Goal: Task Accomplishment & Management: Use online tool/utility

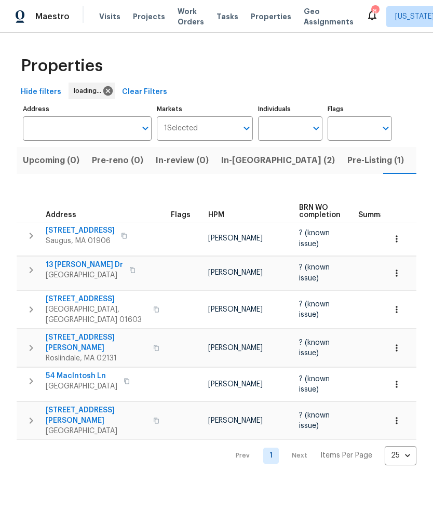
scroll to position [0, 18]
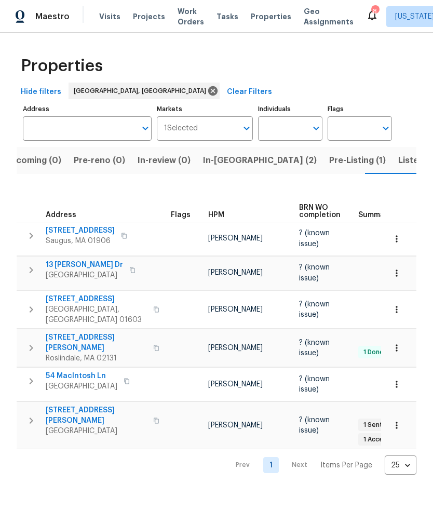
click at [211, 159] on span "In-[GEOGRAPHIC_DATA] (2)" at bounding box center [260, 160] width 114 height 15
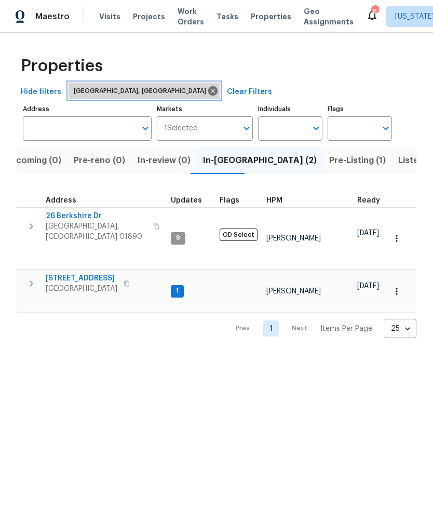
click at [208, 91] on icon at bounding box center [212, 90] width 9 height 9
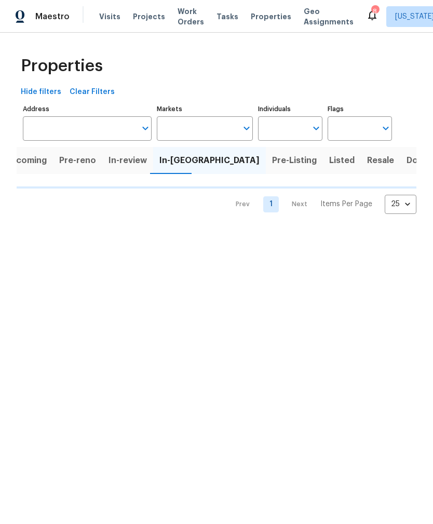
scroll to position [0, 9]
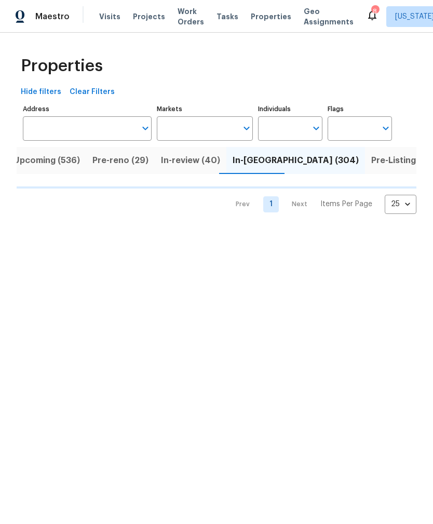
click at [180, 126] on input "Markets" at bounding box center [197, 128] width 81 height 24
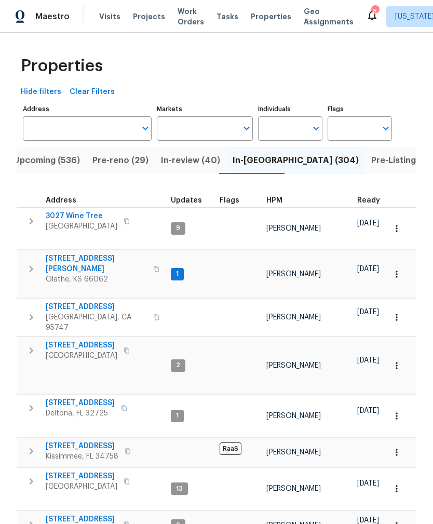
click at [217, 125] on input "Markets" at bounding box center [197, 128] width 81 height 24
type input "e"
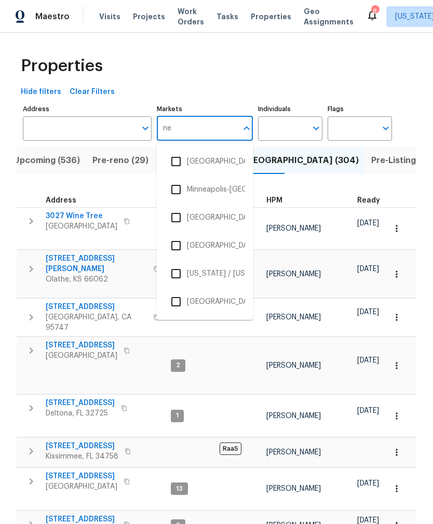
type input "new"
click at [225, 218] on li "[US_STATE] / [US_STATE]" at bounding box center [205, 218] width 80 height 22
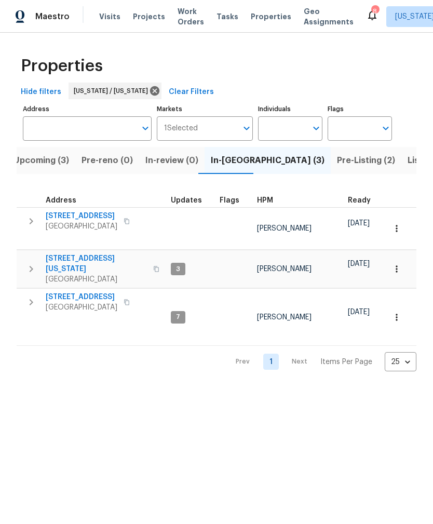
click at [79, 274] on span "[GEOGRAPHIC_DATA]" at bounding box center [96, 279] width 101 height 10
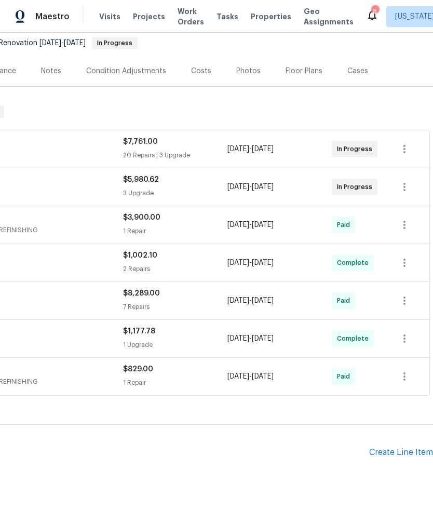
scroll to position [102, 154]
click at [408, 454] on div "Create Line Item" at bounding box center [401, 452] width 64 height 10
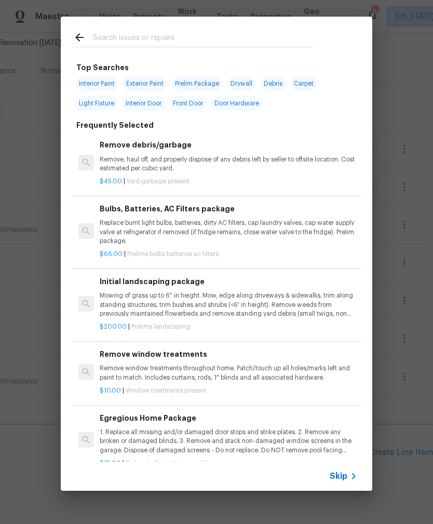
click at [292, 33] on input "text" at bounding box center [203, 39] width 220 height 16
type input "Clean"
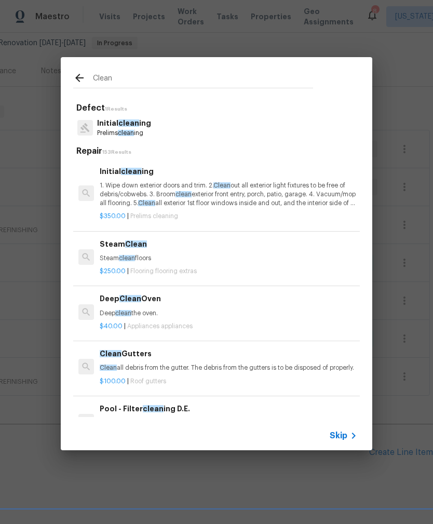
click at [116, 138] on p "Prelims clean ing" at bounding box center [124, 133] width 54 height 9
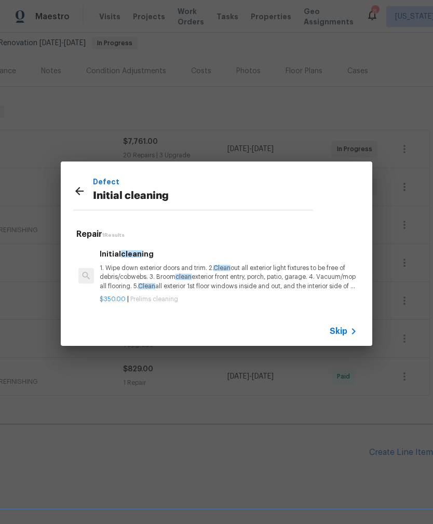
click at [129, 265] on p "1. Wipe down exterior doors and trim. 2. Clean out all exterior light fixtures …" at bounding box center [228, 277] width 257 height 26
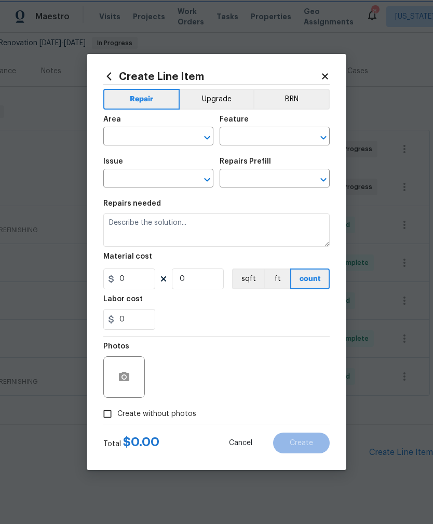
type input "Home Readiness Packages"
type input "Initial cleaning"
type input "Initial cleaning $350.00"
type textarea "1. Wipe down exterior doors and trim. 2. Clean out all exterior light fixtures …"
type input "350"
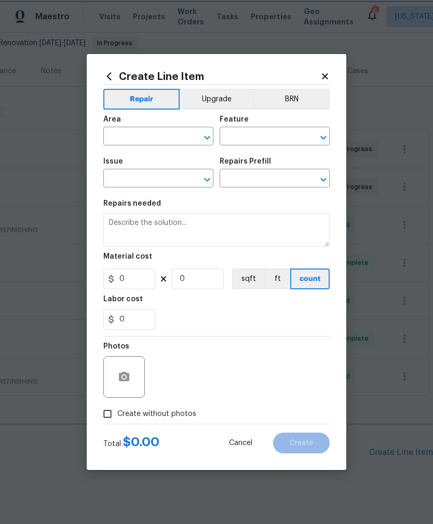
type input "1"
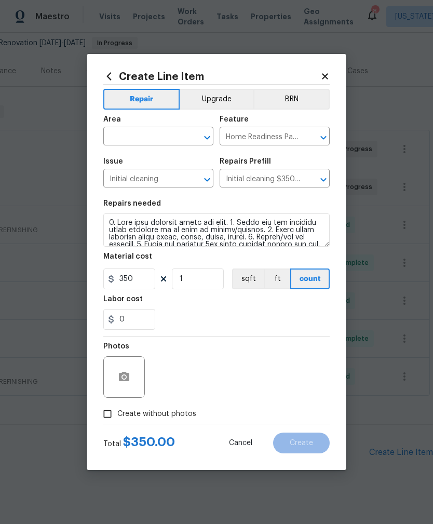
click at [114, 137] on input "text" at bounding box center [143, 137] width 81 height 16
click at [115, 183] on li "Interior Overall" at bounding box center [158, 177] width 110 height 17
type input "Interior Overall"
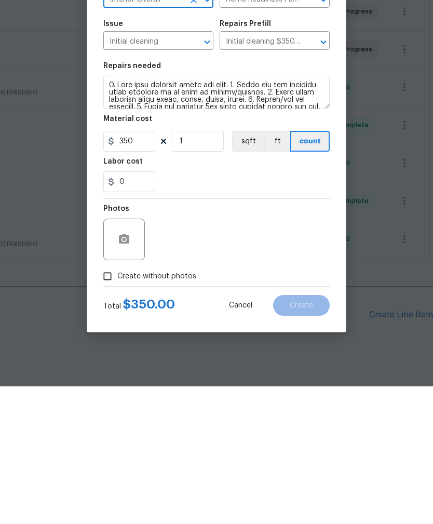
click at [106, 404] on input "Create without photos" at bounding box center [108, 414] width 20 height 20
checkbox input "true"
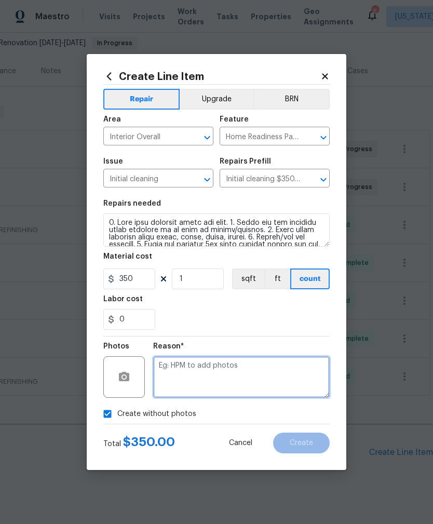
click at [177, 362] on textarea at bounding box center [241, 377] width 176 height 42
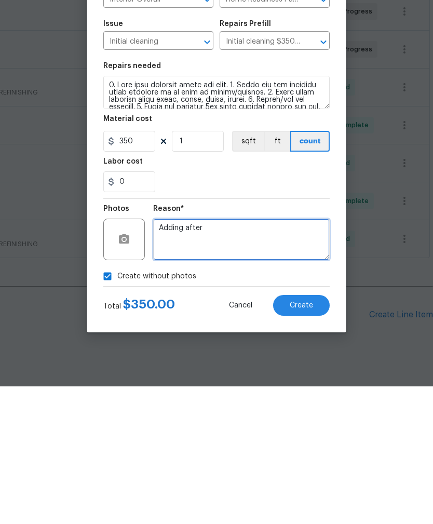
type textarea "Adding after"
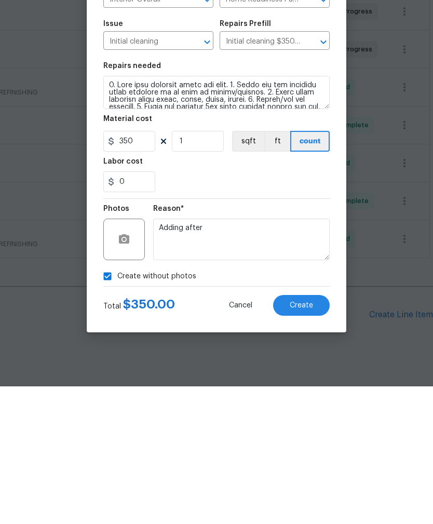
click at [315, 432] on button "Create" at bounding box center [301, 442] width 57 height 21
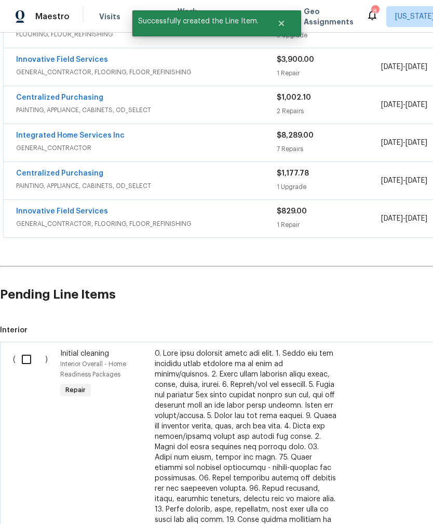
scroll to position [262, 0]
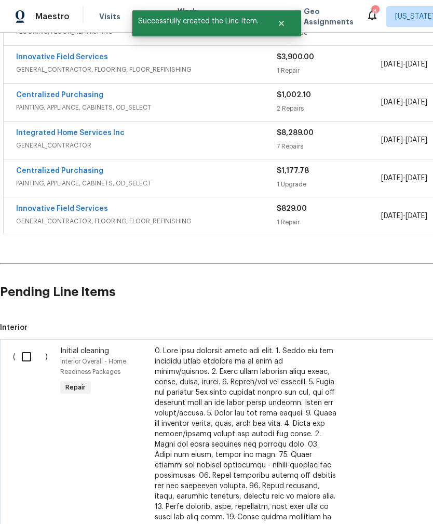
click at [23, 346] on input "checkbox" at bounding box center [31, 357] width 30 height 22
checkbox input "true"
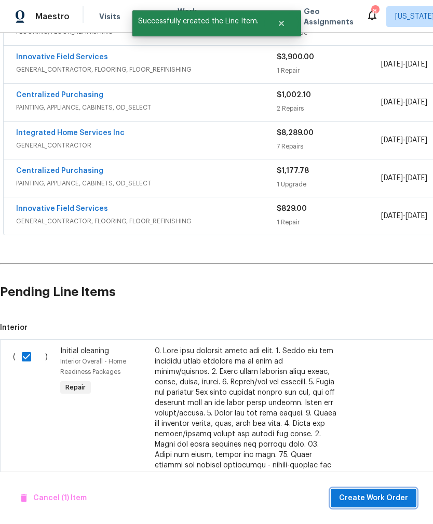
click at [382, 499] on span "Create Work Order" at bounding box center [373, 497] width 69 height 13
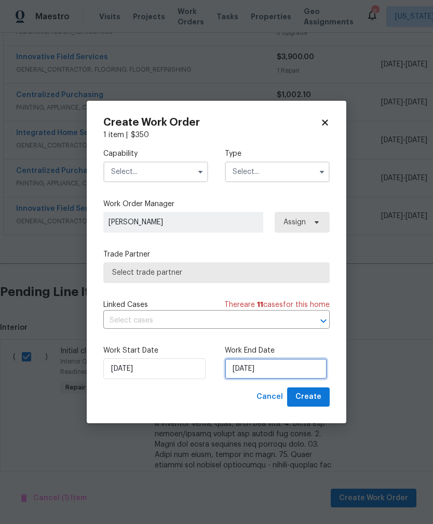
click at [291, 376] on input "9/7/2025" at bounding box center [276, 368] width 102 height 21
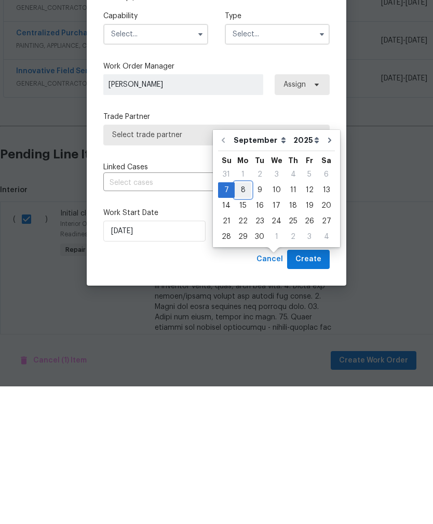
click at [244, 320] on div "8" at bounding box center [243, 327] width 17 height 15
type input "9/8/2025"
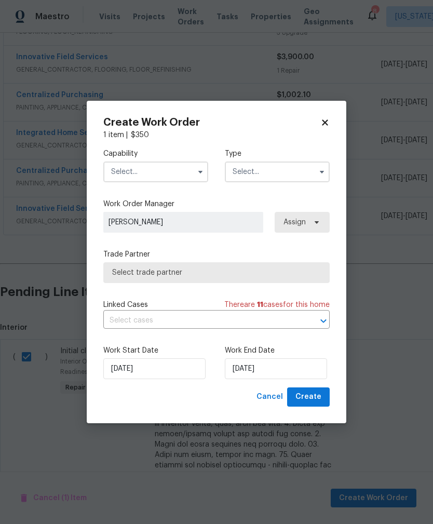
click at [121, 168] on input "text" at bounding box center [155, 171] width 105 height 21
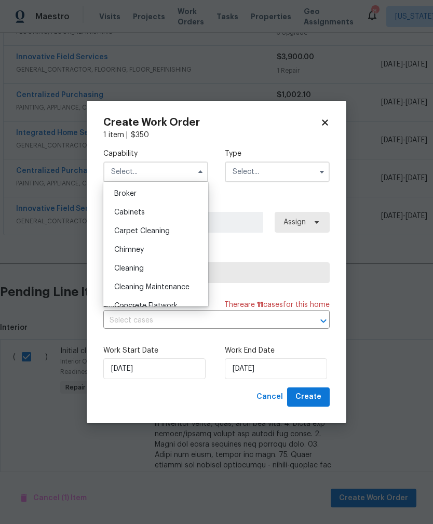
scroll to position [76, 0]
click at [121, 266] on span "Cleaning" at bounding box center [129, 266] width 30 height 7
type input "Cleaning"
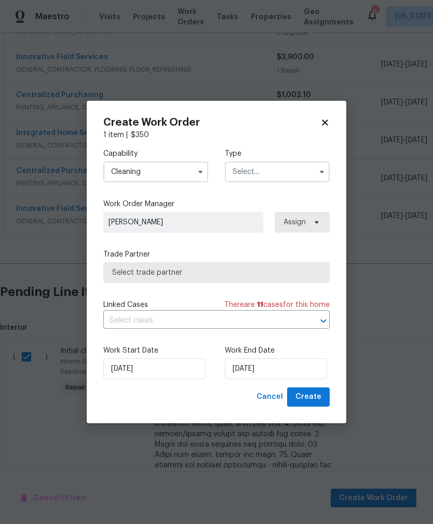
click at [283, 176] on input "text" at bounding box center [277, 171] width 105 height 21
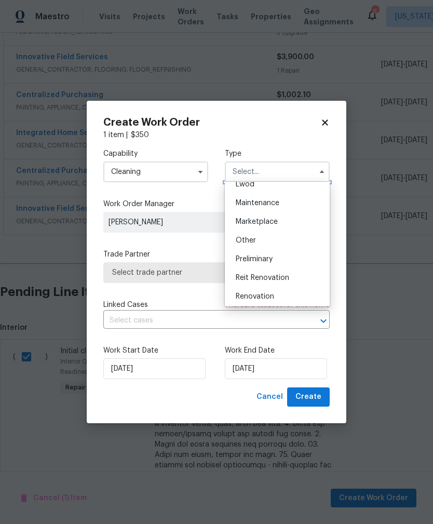
scroll to position [167, 0]
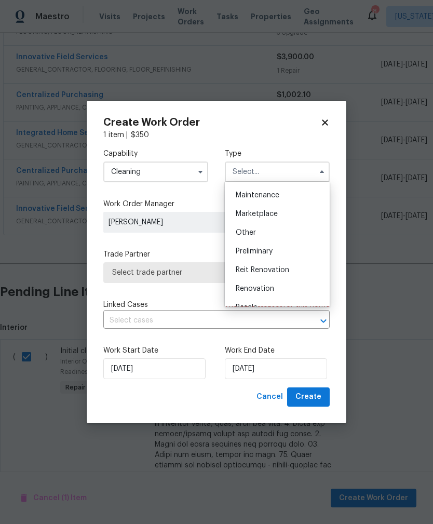
click at [276, 288] on div "Renovation" at bounding box center [277, 288] width 100 height 19
type input "Renovation"
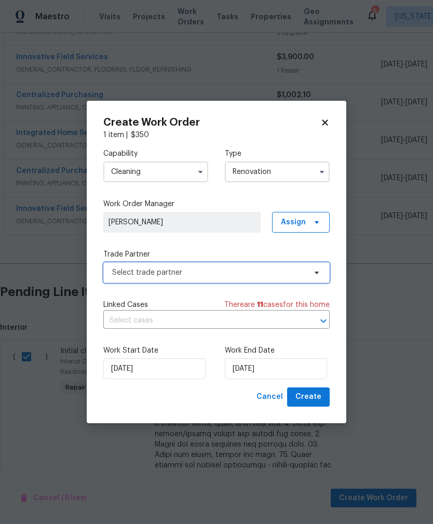
click at [122, 272] on span "Select trade partner" at bounding box center [209, 272] width 194 height 10
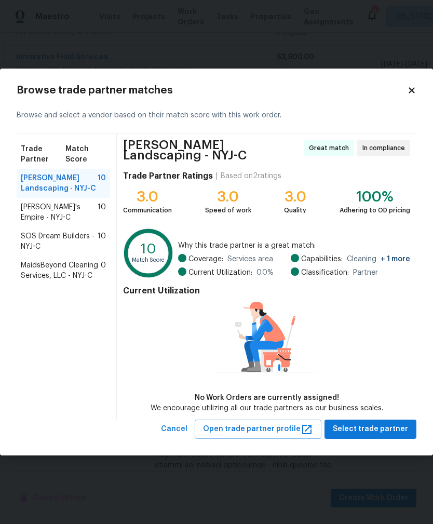
click at [54, 213] on div "Lylah's Empire - NYJ-C 10" at bounding box center [63, 212] width 93 height 29
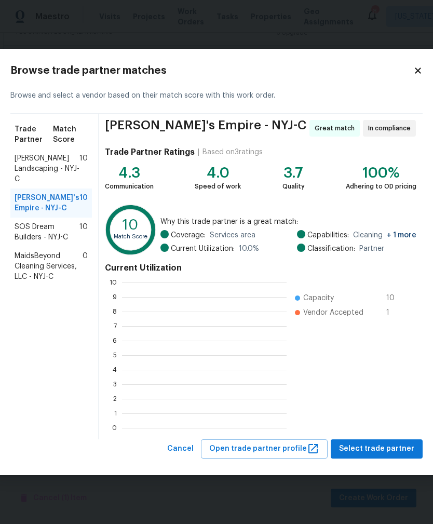
scroll to position [1, 1]
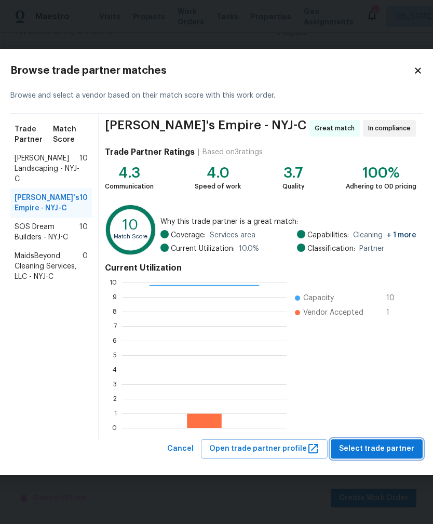
click at [397, 446] on span "Select trade partner" at bounding box center [376, 448] width 75 height 13
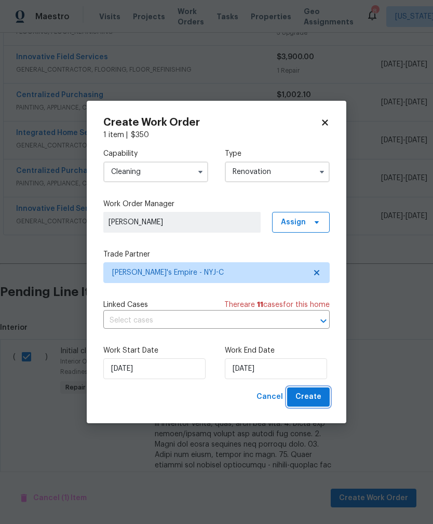
click at [318, 400] on span "Create" at bounding box center [308, 396] width 26 height 13
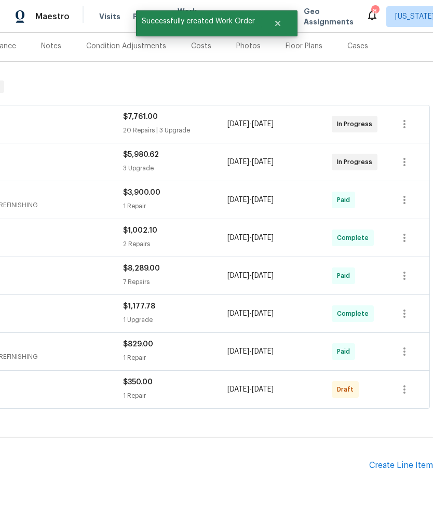
scroll to position [126, 154]
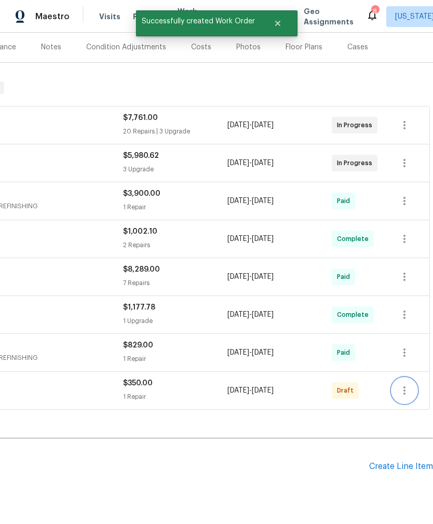
click at [405, 384] on icon "button" at bounding box center [404, 390] width 12 height 12
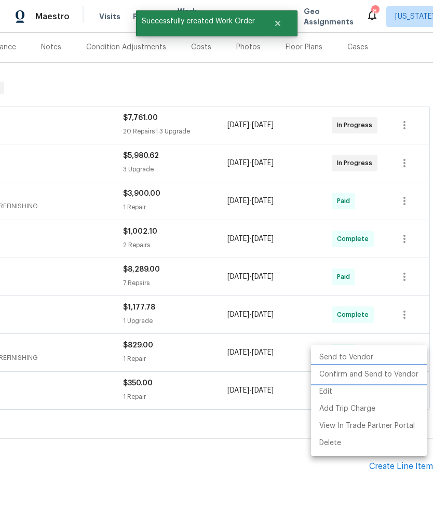
click at [398, 375] on li "Confirm and Send to Vendor" at bounding box center [369, 374] width 116 height 17
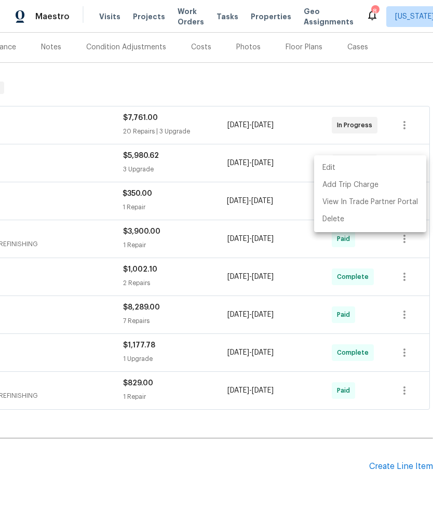
click at [248, 521] on div at bounding box center [216, 262] width 433 height 524
